Goal: Transaction & Acquisition: Purchase product/service

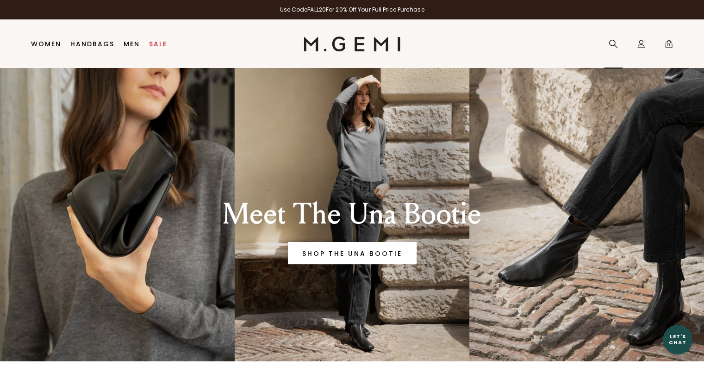
click at [608, 42] on icon at bounding box center [612, 43] width 9 height 9
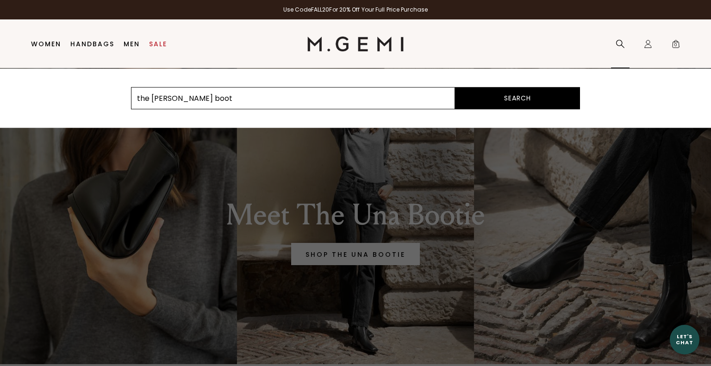
type input "the [PERSON_NAME] boot"
click at [455, 87] on button "Search" at bounding box center [517, 98] width 125 height 22
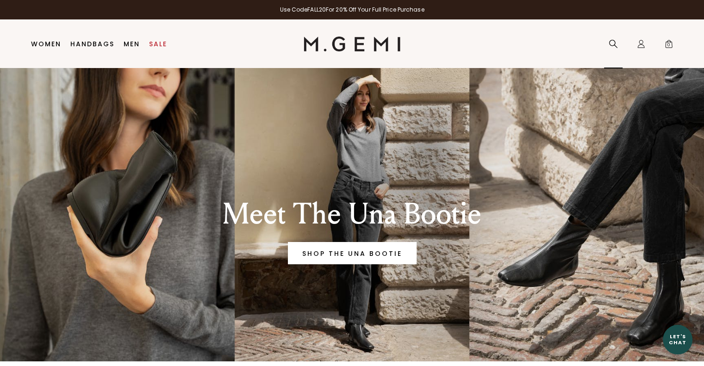
click at [609, 43] on icon at bounding box center [612, 43] width 9 height 9
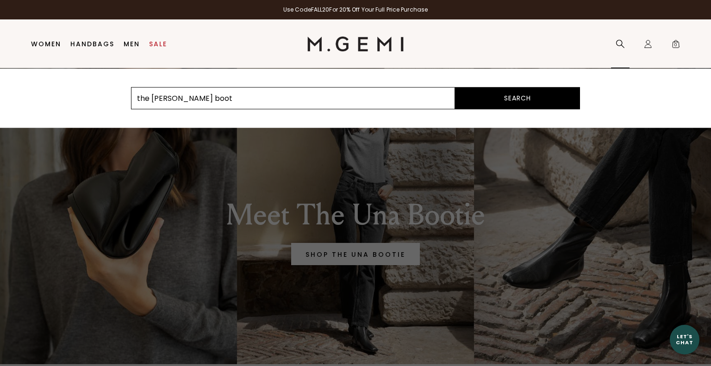
click at [546, 95] on button "Search" at bounding box center [517, 98] width 125 height 22
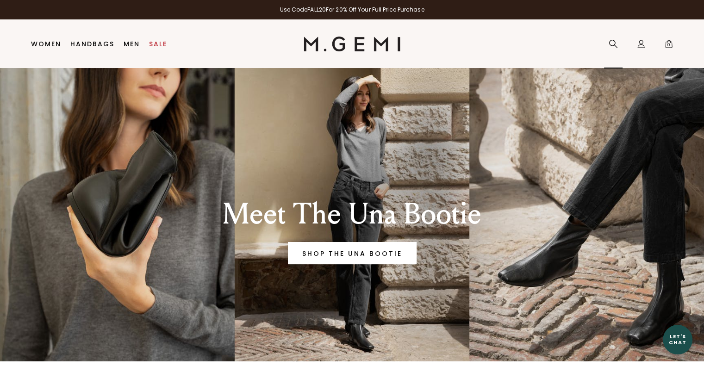
click at [611, 43] on icon at bounding box center [612, 43] width 9 height 9
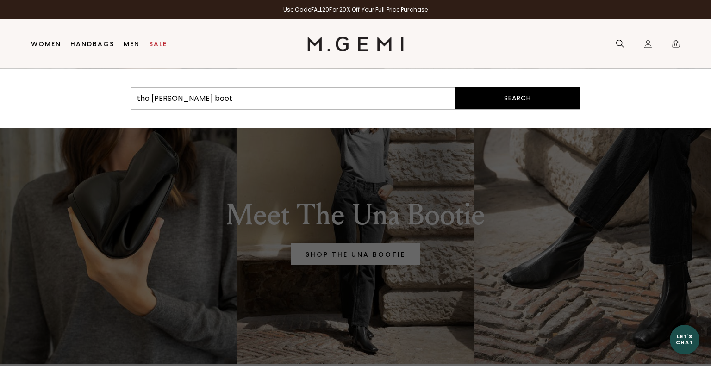
click at [521, 103] on button "Search" at bounding box center [517, 98] width 125 height 22
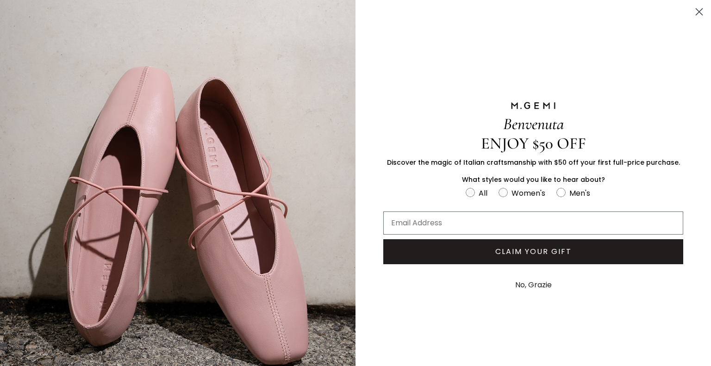
scroll to position [27, 0]
click at [703, 116] on html "Press Alt+1 for screen-reader mode, Alt+0 to cancel Accessibility Screen-Reader…" at bounding box center [355, 183] width 711 height 366
click at [697, 12] on circle "Close dialog" at bounding box center [698, 11] width 15 height 15
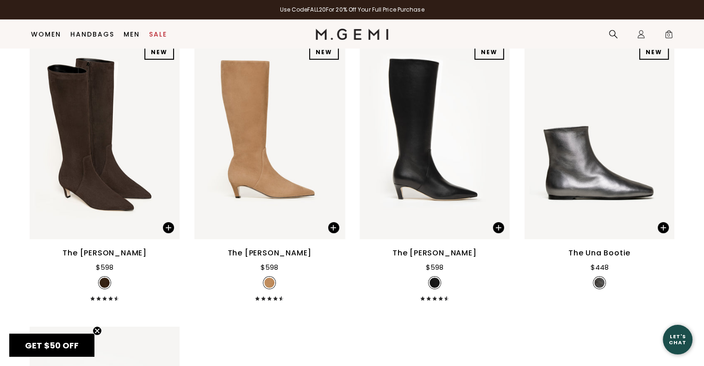
scroll to position [131, 0]
